Goal: Book appointment/travel/reservation

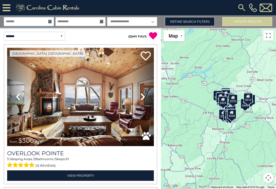
click at [48, 20] on input "text" at bounding box center [29, 21] width 50 height 9
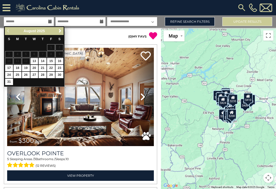
click at [61, 31] on span "Next" at bounding box center [60, 31] width 4 height 4
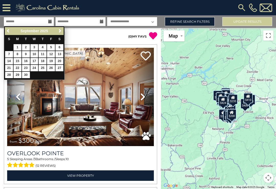
click at [59, 32] on span "Next" at bounding box center [60, 31] width 4 height 4
click at [58, 32] on span "Next" at bounding box center [60, 31] width 4 height 4
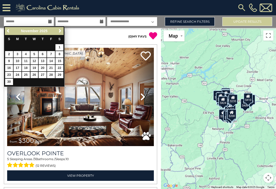
click at [36, 74] on link "26" at bounding box center [34, 75] width 8 height 6
type input "********"
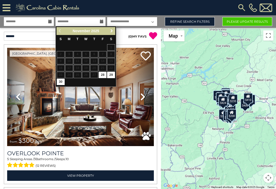
click at [112, 31] on span "Next" at bounding box center [111, 31] width 4 height 4
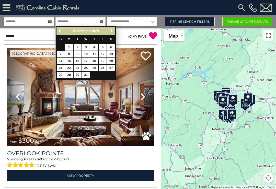
click at [87, 48] on link "3" at bounding box center [86, 47] width 8 height 6
type input "*******"
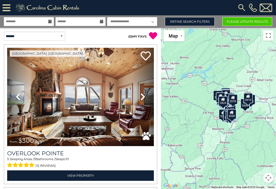
click at [193, 20] on link "Refine Search Filters" at bounding box center [190, 21] width 50 height 9
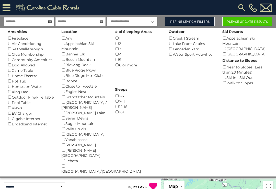
click at [245, 23] on button "Please Update Results" at bounding box center [247, 21] width 50 height 9
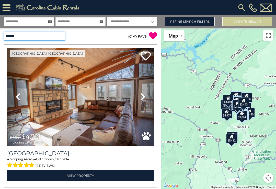
click at [62, 35] on select "**********" at bounding box center [34, 36] width 61 height 9
select select "*********"
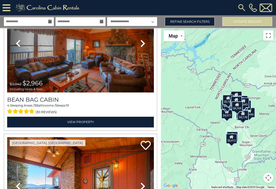
scroll to position [2332, 0]
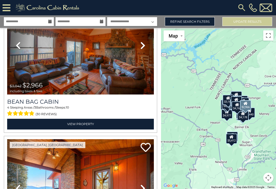
click at [86, 126] on link "View Property" at bounding box center [80, 124] width 146 height 10
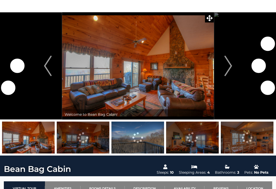
scroll to position [24, 0]
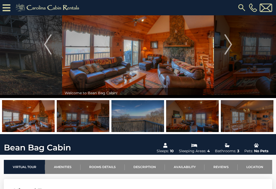
click at [185, 167] on link "Availability" at bounding box center [185, 167] width 40 height 14
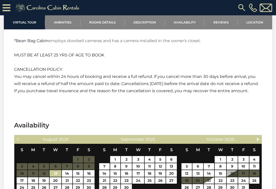
scroll to position [894, 0]
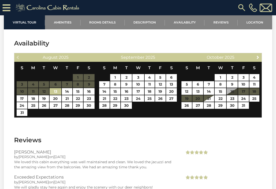
click at [259, 59] on span "Next" at bounding box center [257, 57] width 4 height 4
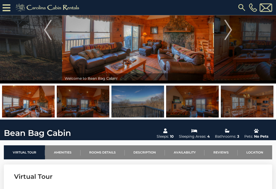
scroll to position [39, 0]
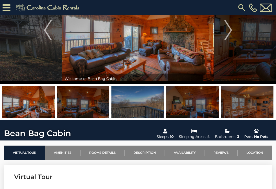
click at [90, 99] on img at bounding box center [83, 102] width 53 height 32
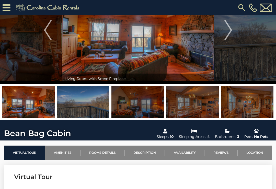
click at [146, 101] on img at bounding box center [137, 102] width 53 height 32
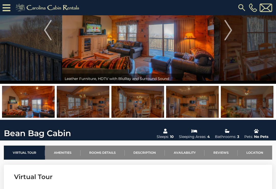
click at [153, 99] on img at bounding box center [137, 102] width 53 height 32
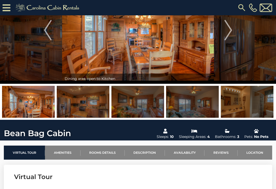
click at [185, 102] on img at bounding box center [192, 102] width 53 height 32
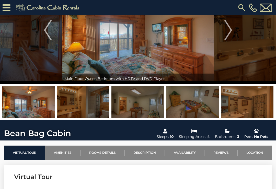
click at [246, 101] on img at bounding box center [246, 102] width 53 height 32
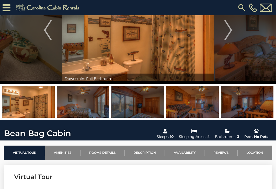
click at [229, 30] on img "Next" at bounding box center [228, 30] width 8 height 20
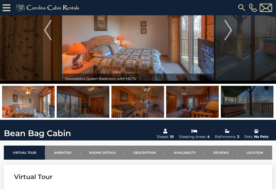
click at [232, 31] on img "Next" at bounding box center [228, 30] width 8 height 20
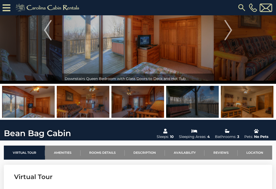
click at [224, 32] on img "Next" at bounding box center [228, 30] width 8 height 20
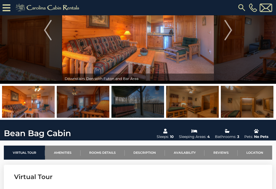
click at [257, 154] on link "Location" at bounding box center [254, 152] width 34 height 14
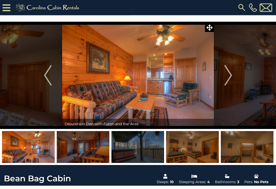
scroll to position [0, 0]
